Goal: Task Accomplishment & Management: Use online tool/utility

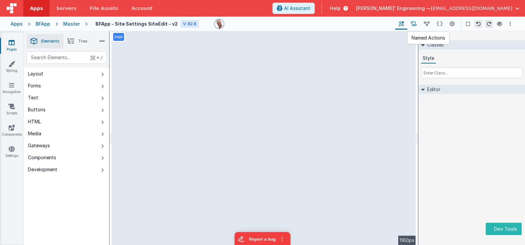
click at [412, 24] on icon at bounding box center [414, 24] width 6 height 7
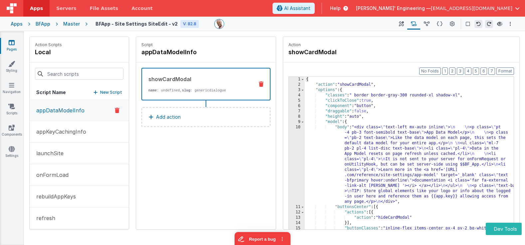
scroll to position [5, 0]
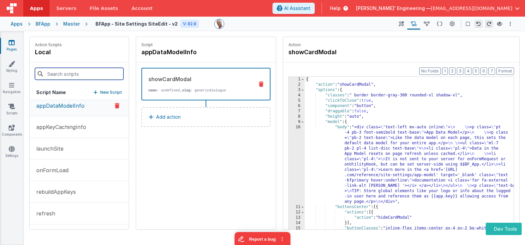
click at [59, 75] on input at bounding box center [79, 74] width 89 height 12
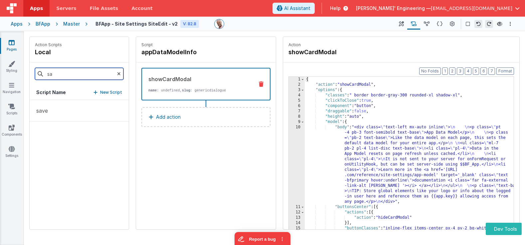
scroll to position [0, 0]
type input "sa"
drag, startPoint x: 44, startPoint y: 123, endPoint x: 83, endPoint y: 121, distance: 39.0
click at [44, 123] on div "save" at bounding box center [79, 164] width 99 height 129
drag, startPoint x: 69, startPoint y: 112, endPoint x: 100, endPoint y: 108, distance: 31.2
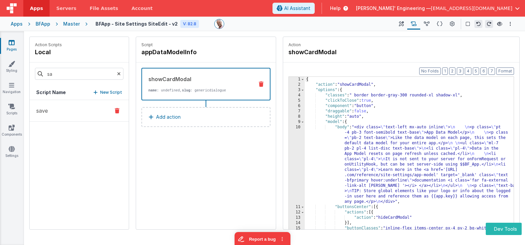
click at [70, 113] on button "save" at bounding box center [79, 111] width 99 height 22
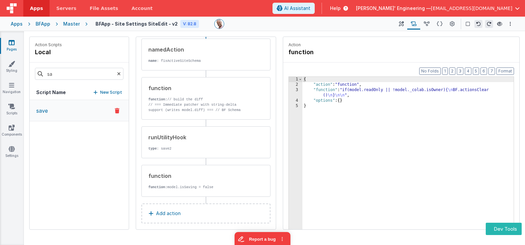
scroll to position [78, 0]
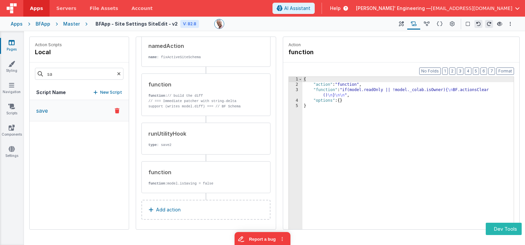
click at [203, 187] on button "Add action" at bounding box center [205, 210] width 129 height 20
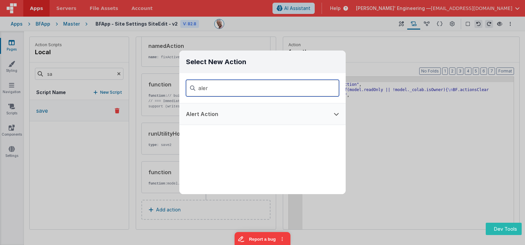
type input "aler"
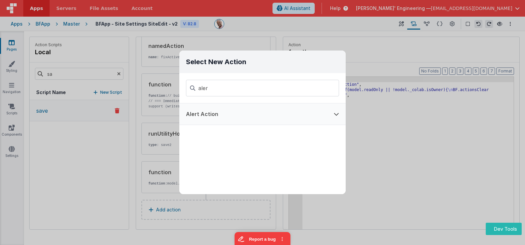
click at [198, 115] on button "Alert Action" at bounding box center [253, 113] width 148 height 21
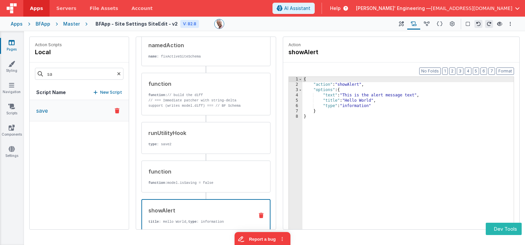
scroll to position [77, 0]
click at [356, 100] on div "{ "action" : "showAlert" , "options" : { "text" : "This is the alert message te…" at bounding box center [407, 169] width 211 height 184
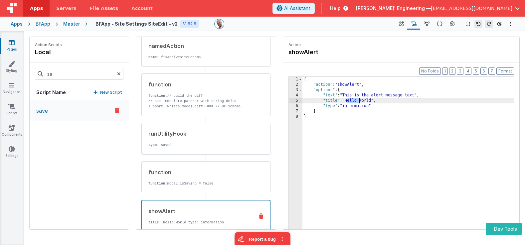
click at [356, 100] on div "{ "action" : "showAlert" , "options" : { "text" : "This is the alert message te…" at bounding box center [407, 169] width 211 height 184
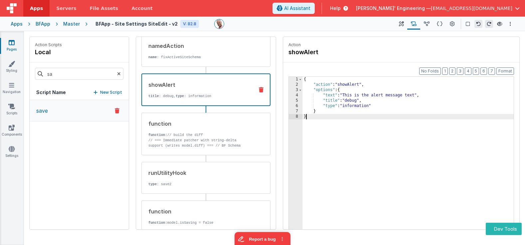
click at [338, 146] on div "{ "action" : "showAlert" , "options" : { "text" : "This is the alert message te…" at bounding box center [407, 169] width 211 height 184
click at [119, 72] on icon at bounding box center [119, 74] width 4 height 23
